Goal: Transaction & Acquisition: Book appointment/travel/reservation

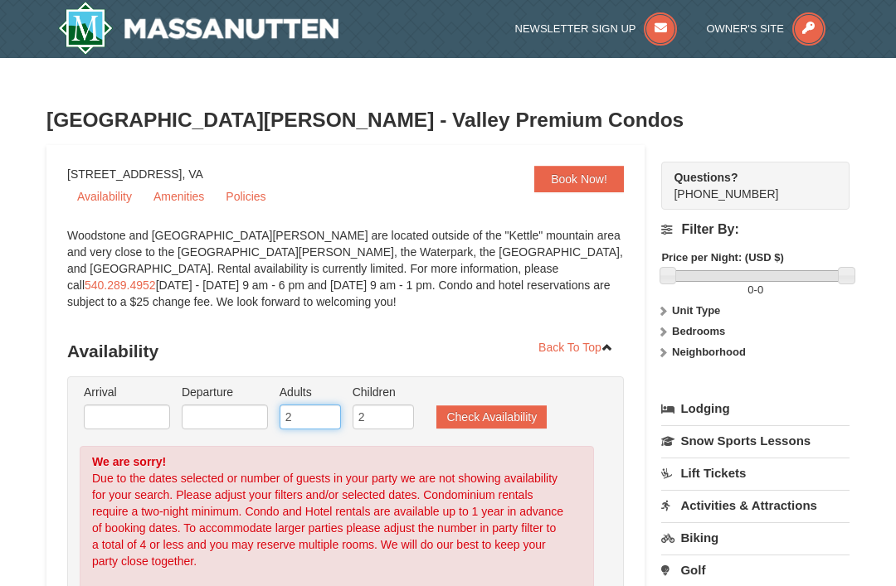
click at [315, 424] on input "2" at bounding box center [310, 417] width 61 height 25
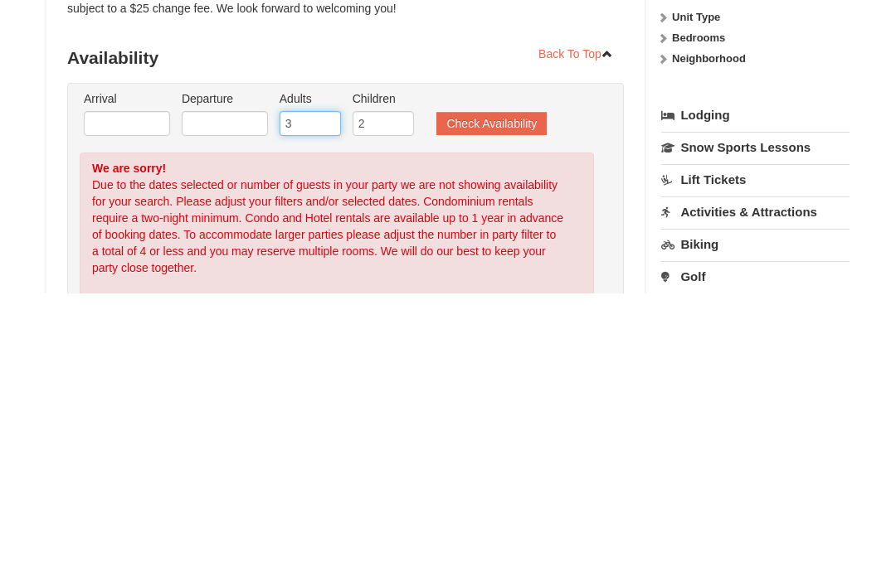
type input "3"
click at [135, 405] on input "text" at bounding box center [127, 417] width 86 height 25
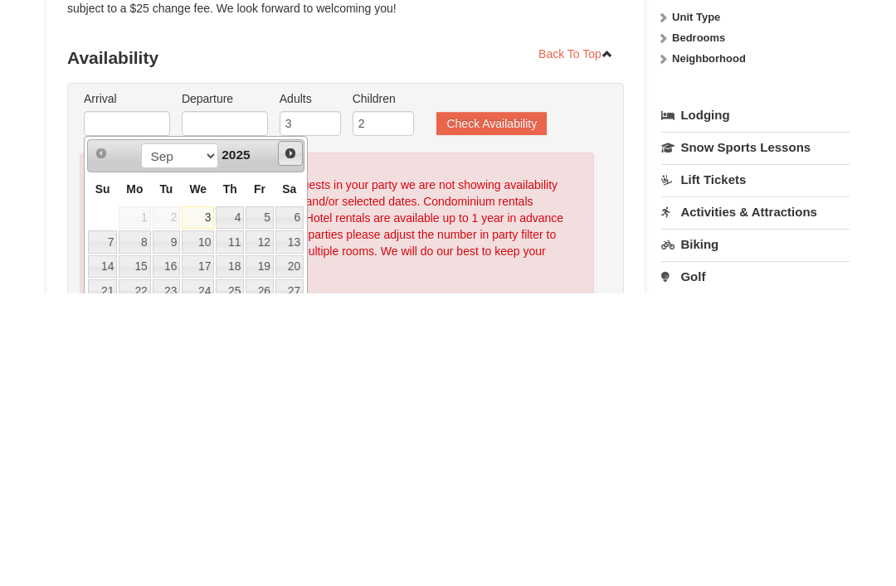
click at [301, 435] on link "Next" at bounding box center [290, 447] width 25 height 25
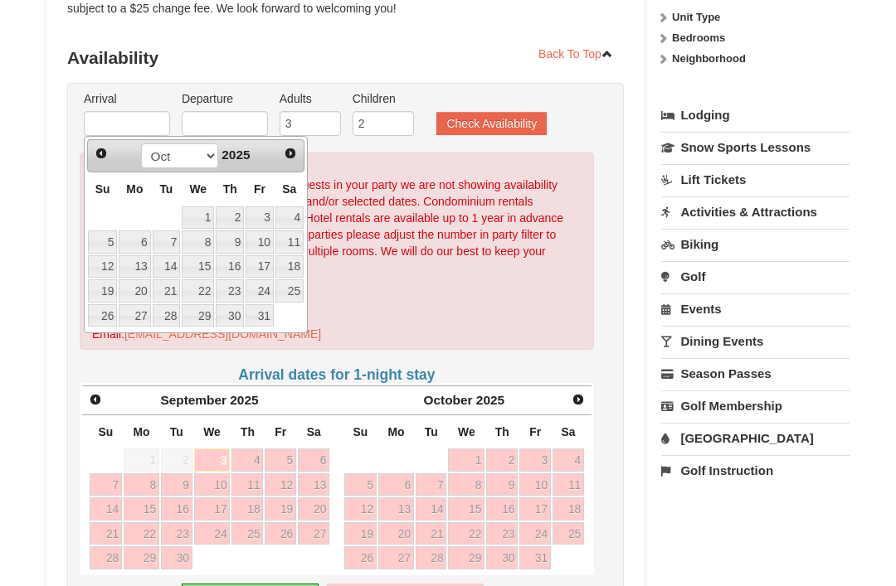
click at [298, 156] on link "Next" at bounding box center [290, 153] width 23 height 23
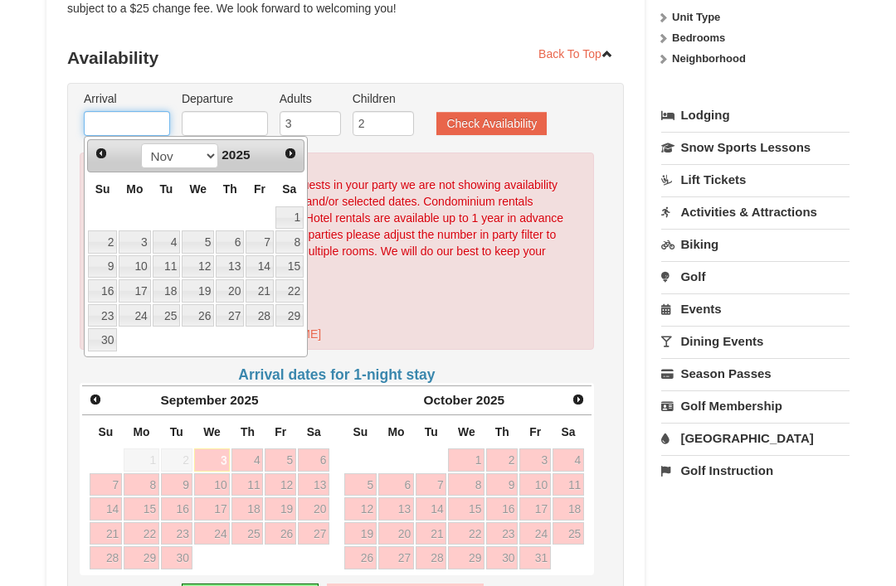
scroll to position [293, 0]
click at [298, 156] on link "Next" at bounding box center [290, 154] width 23 height 23
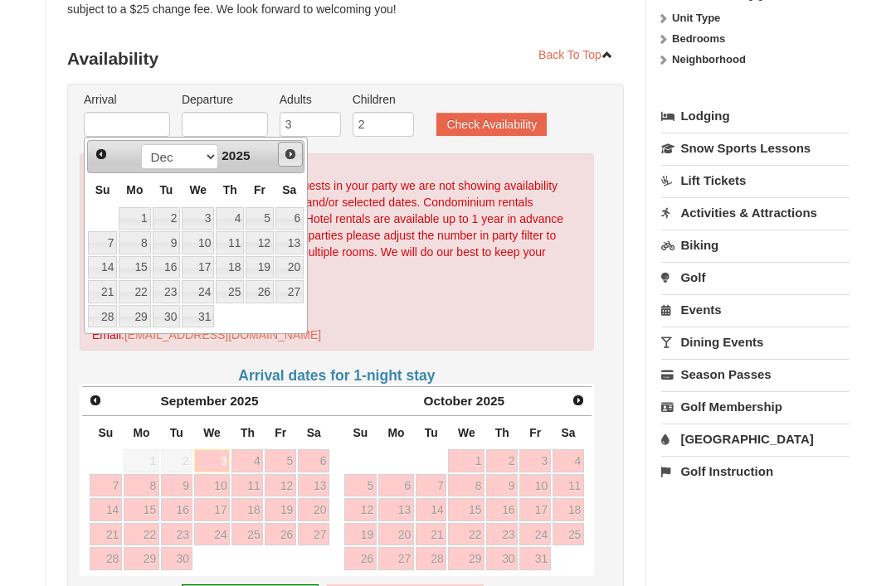
click at [300, 152] on link "Next" at bounding box center [290, 154] width 25 height 25
click at [291, 155] on span "Next" at bounding box center [290, 154] width 13 height 13
click at [298, 155] on link "Next" at bounding box center [290, 154] width 25 height 25
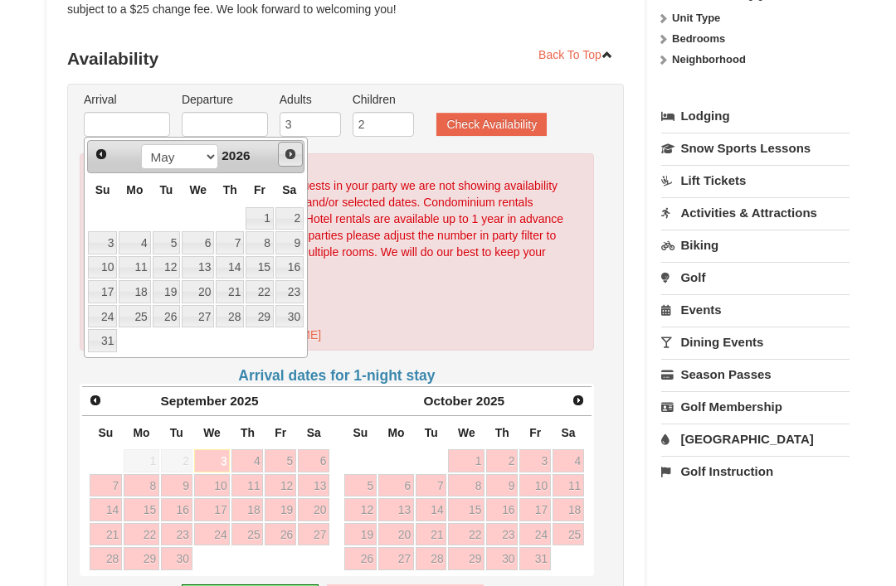
click at [297, 157] on span "Next" at bounding box center [290, 154] width 13 height 13
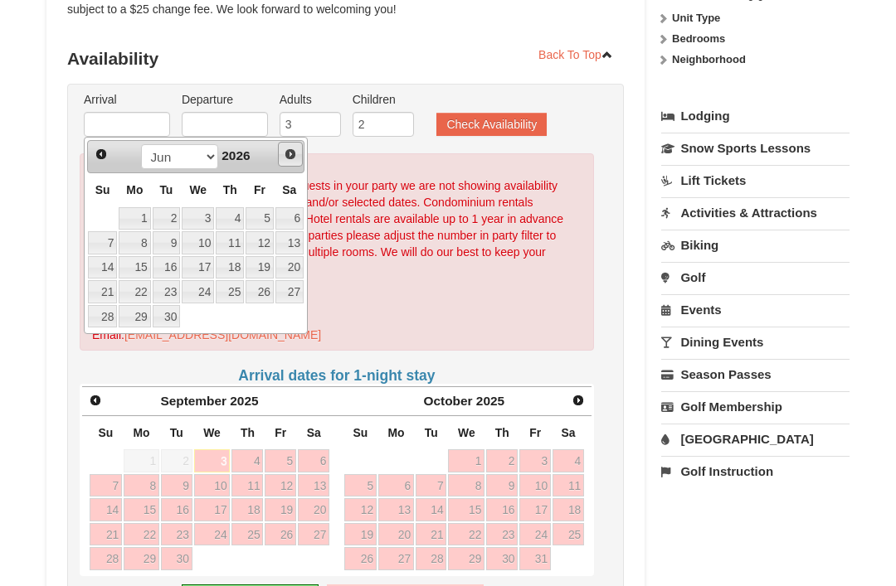
click at [300, 155] on link "Next" at bounding box center [290, 154] width 25 height 25
click at [272, 218] on link "3" at bounding box center [260, 218] width 28 height 23
type input "[DATE]"
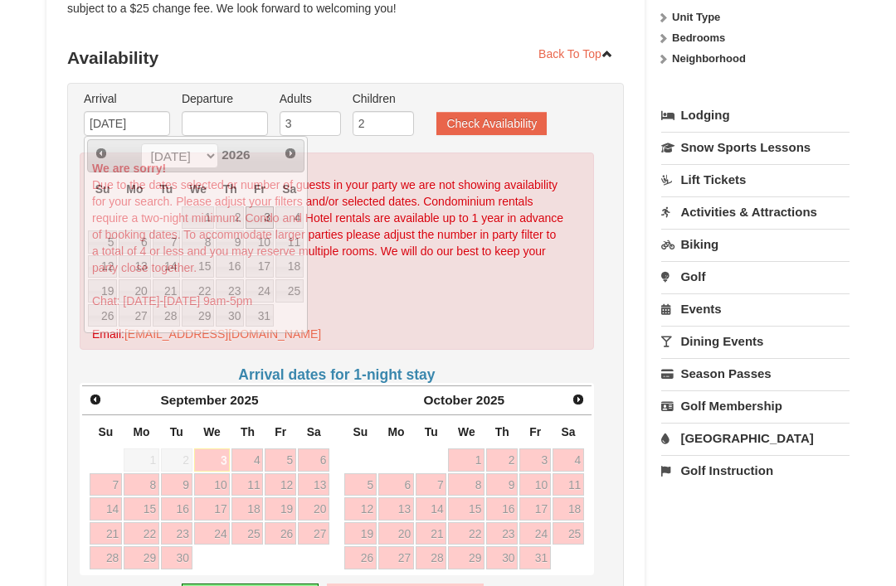
scroll to position [294, 0]
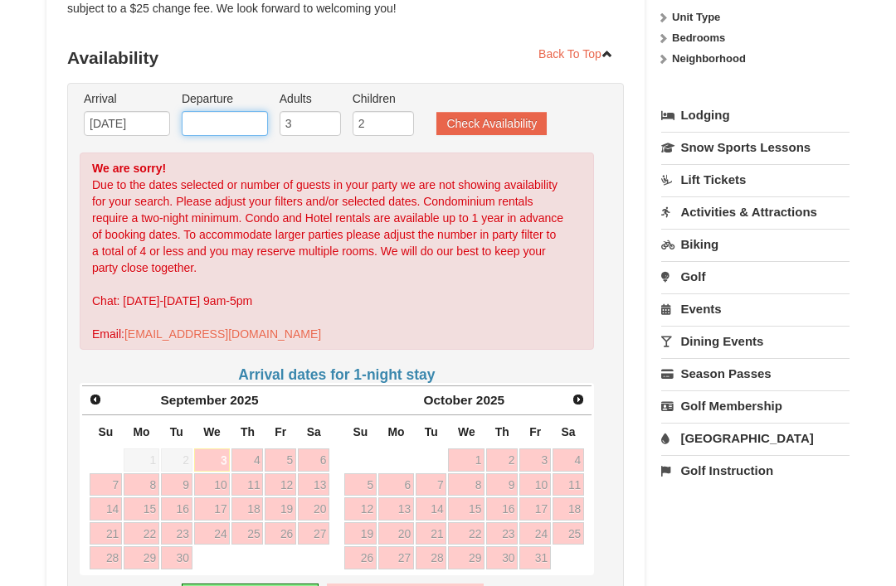
click at [246, 127] on input "text" at bounding box center [225, 123] width 86 height 25
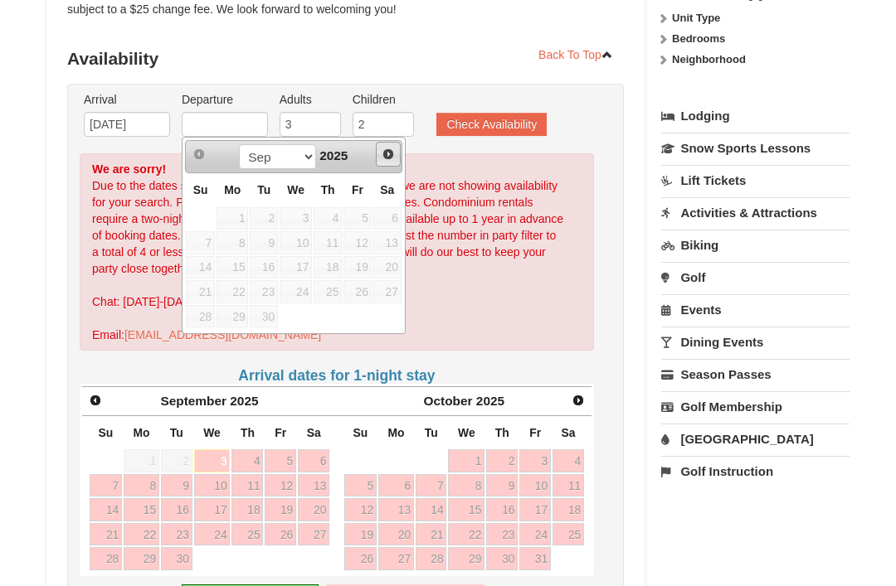
click at [396, 158] on link "Next" at bounding box center [388, 154] width 25 height 25
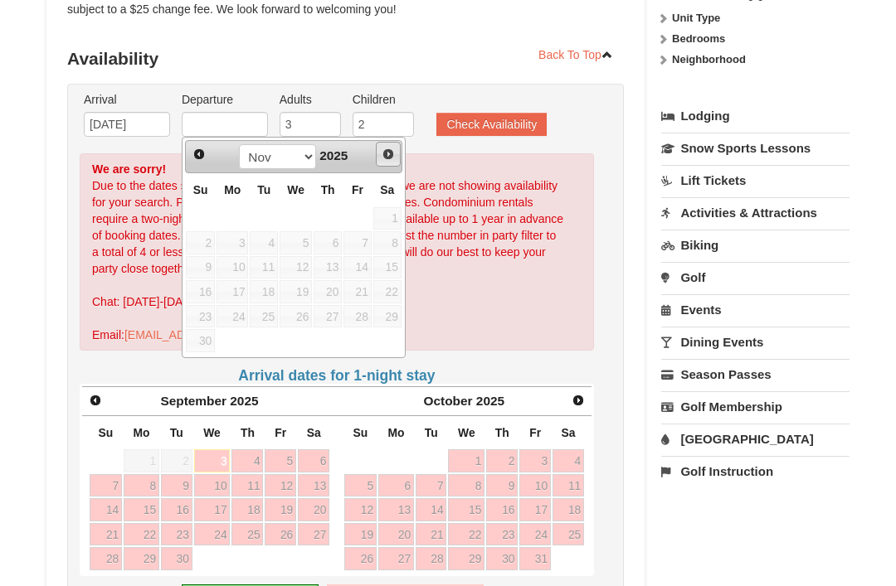
click at [393, 150] on span "Next" at bounding box center [388, 154] width 13 height 13
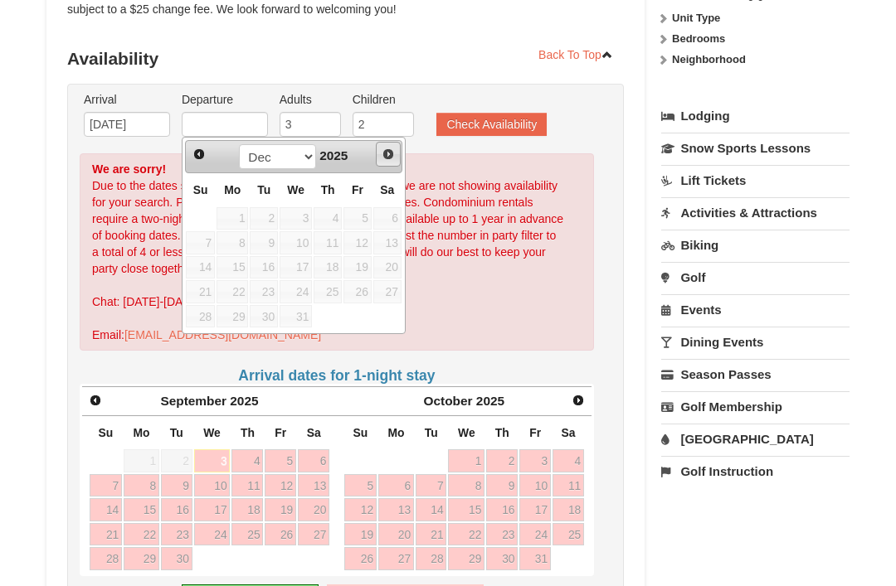
click at [393, 158] on span "Next" at bounding box center [388, 154] width 13 height 13
click at [394, 153] on span "Next" at bounding box center [388, 154] width 13 height 13
click at [392, 149] on span "Next" at bounding box center [388, 154] width 13 height 13
click at [391, 152] on span "Next" at bounding box center [388, 154] width 13 height 13
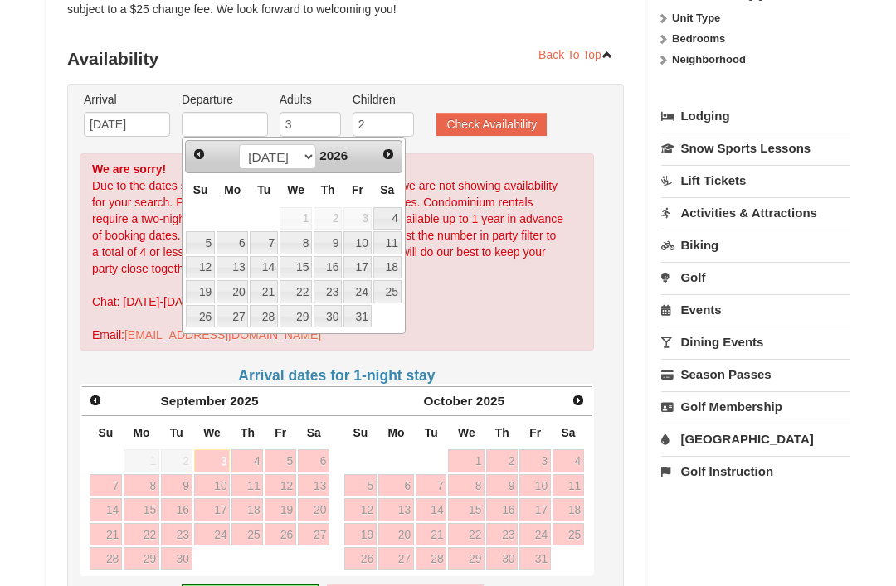
click at [389, 155] on span "Next" at bounding box center [388, 154] width 13 height 13
click at [202, 148] on span "Prev" at bounding box center [198, 154] width 13 height 13
click at [365, 241] on link "10" at bounding box center [357, 242] width 28 height 23
type input "[DATE]"
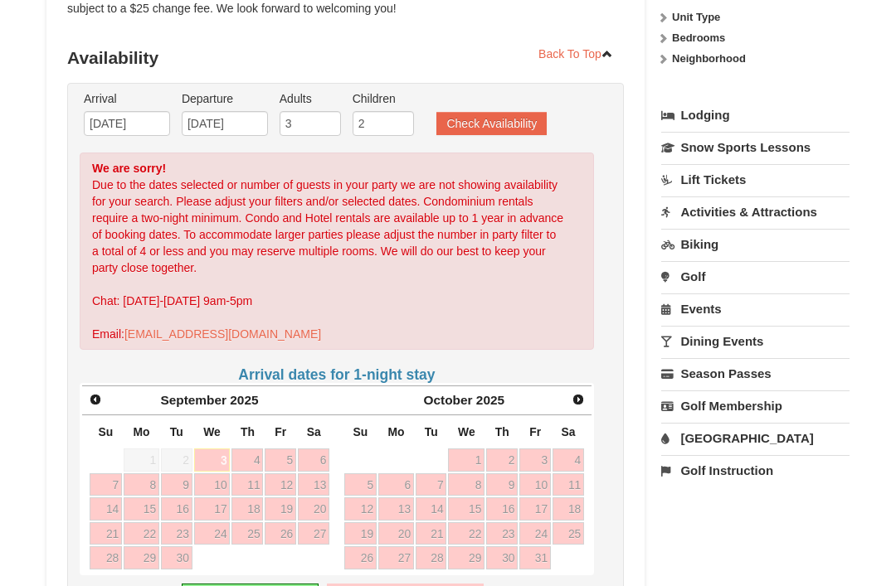
scroll to position [294, 0]
click at [511, 125] on button "Check Availability" at bounding box center [491, 123] width 110 height 23
